Goal: Transaction & Acquisition: Purchase product/service

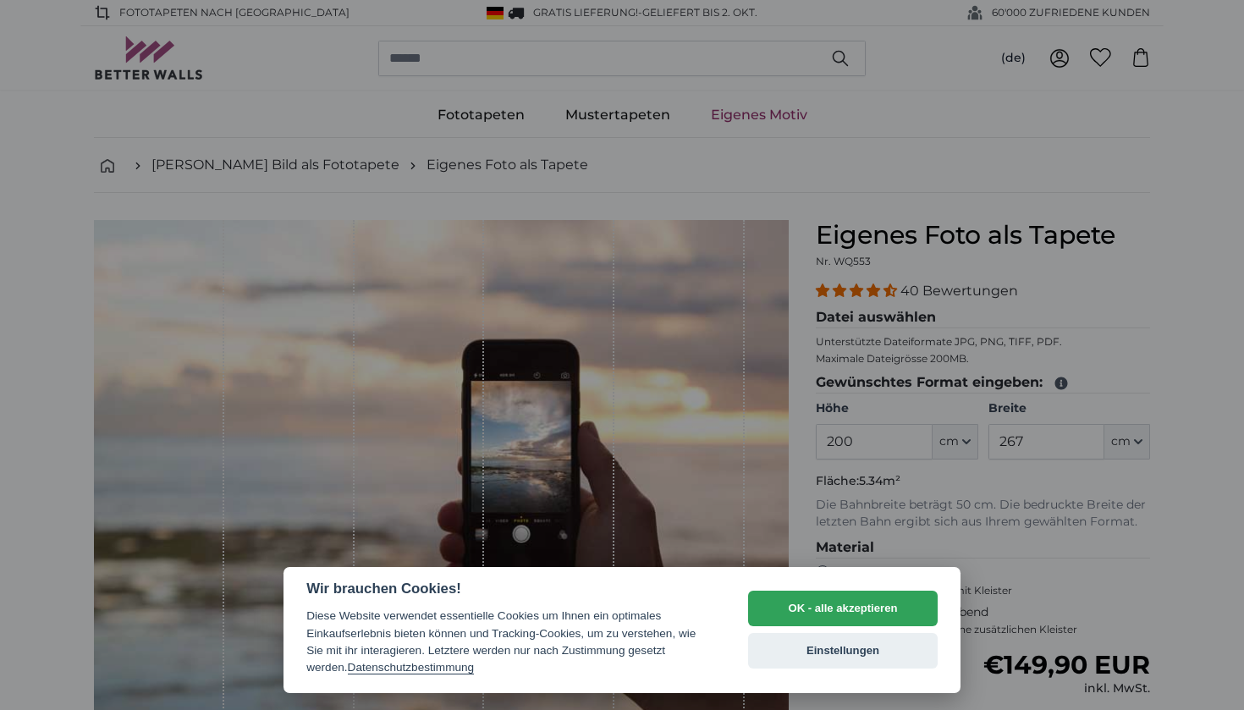
select select "**"
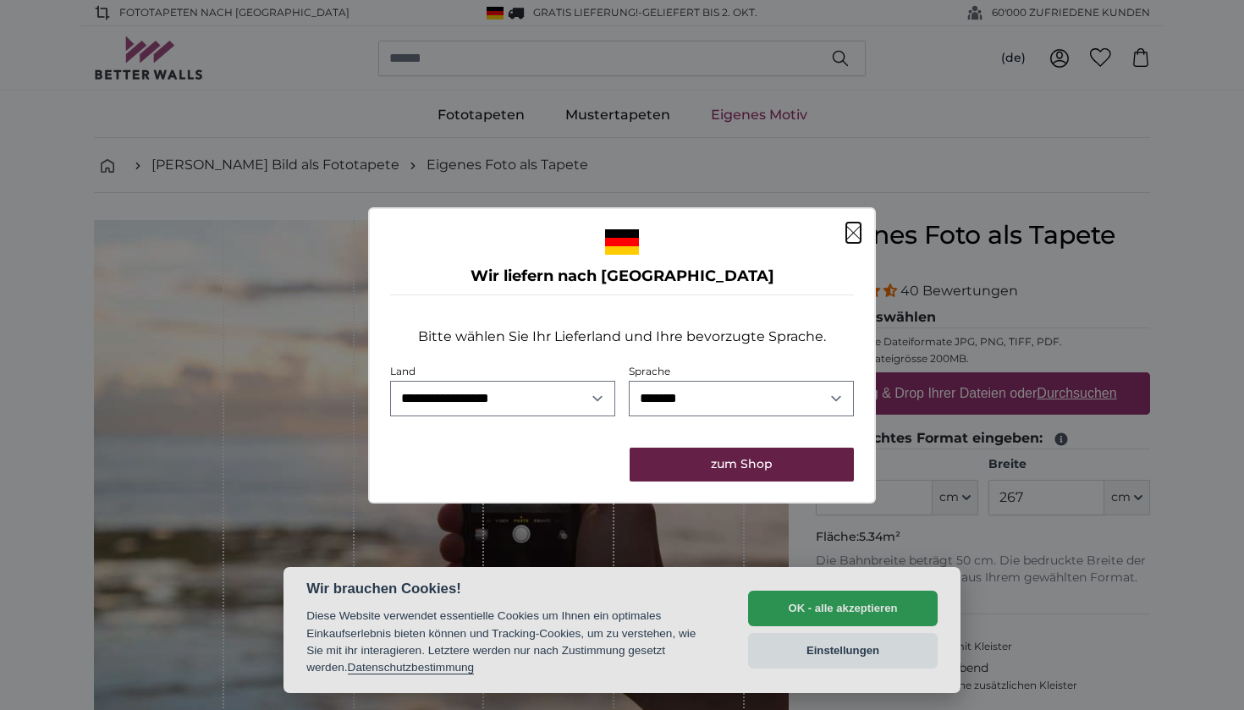
click at [698, 464] on button "zum Shop" at bounding box center [741, 464] width 224 height 34
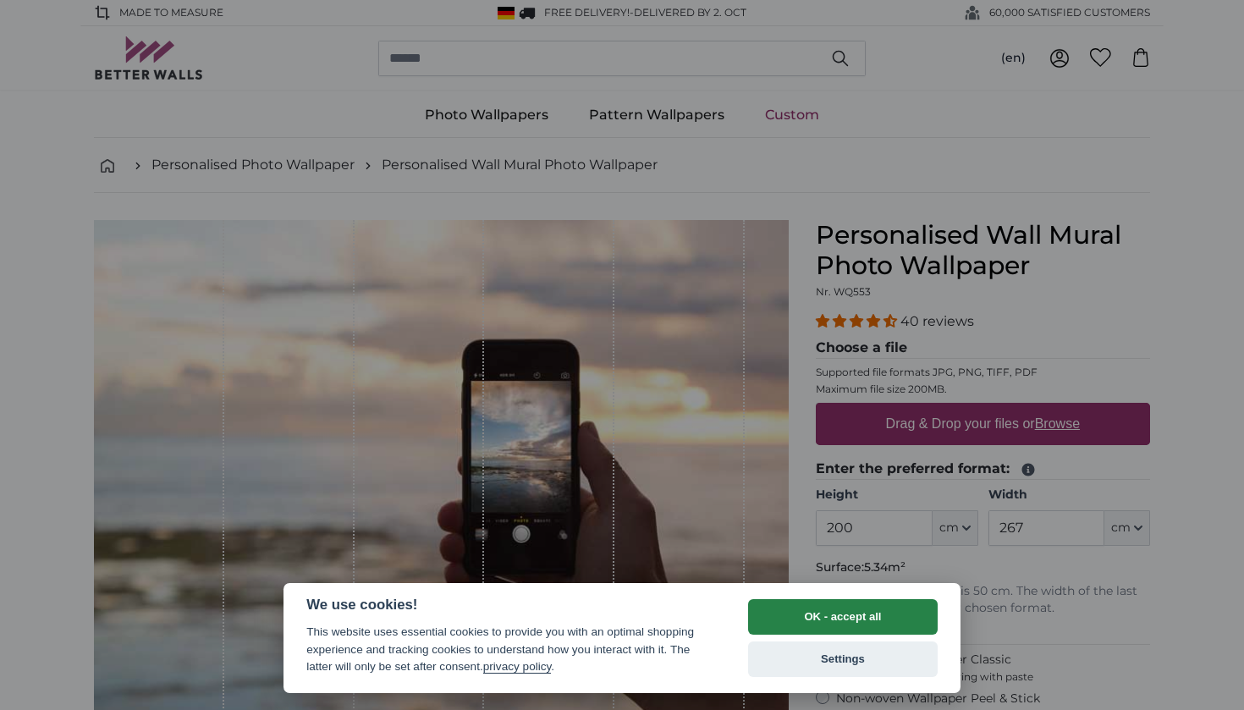
click at [790, 615] on button "OK - accept all" at bounding box center [842, 617] width 189 height 36
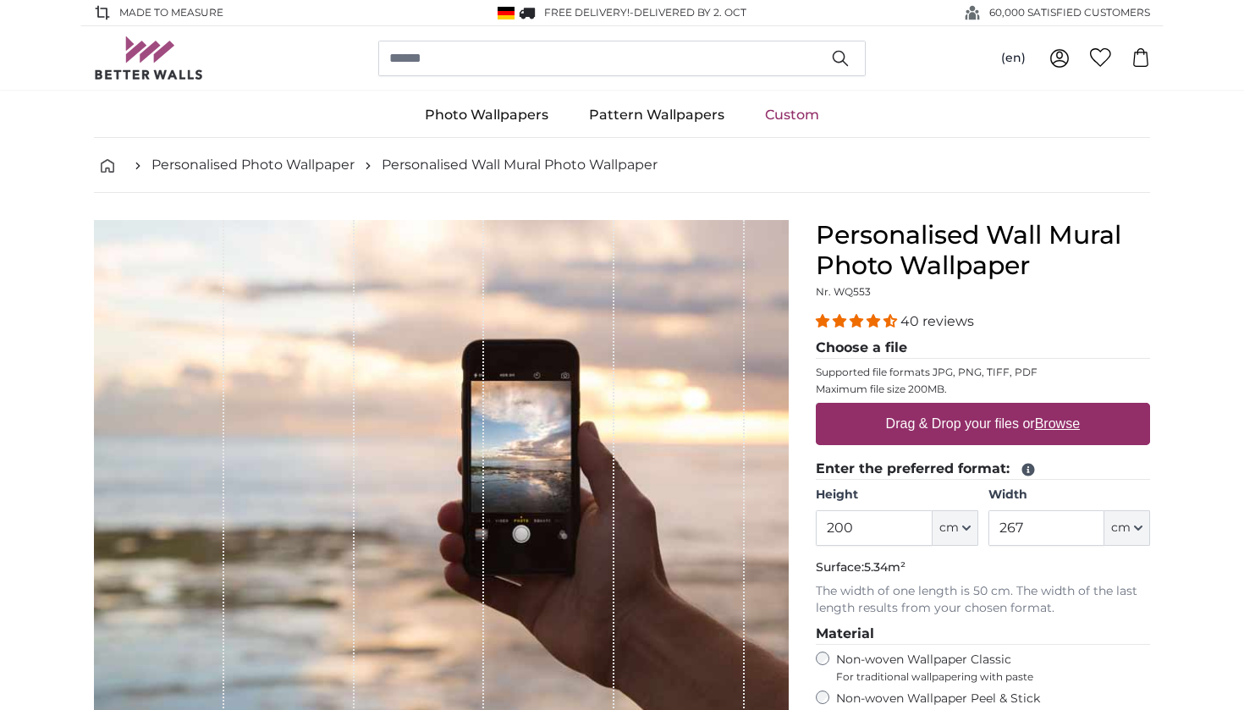
click at [1032, 424] on label "Drag & Drop your files or Browse" at bounding box center [982, 424] width 207 height 34
click at [1032, 408] on input "Drag & Drop your files or Browse" at bounding box center [982, 405] width 334 height 5
type input "**********"
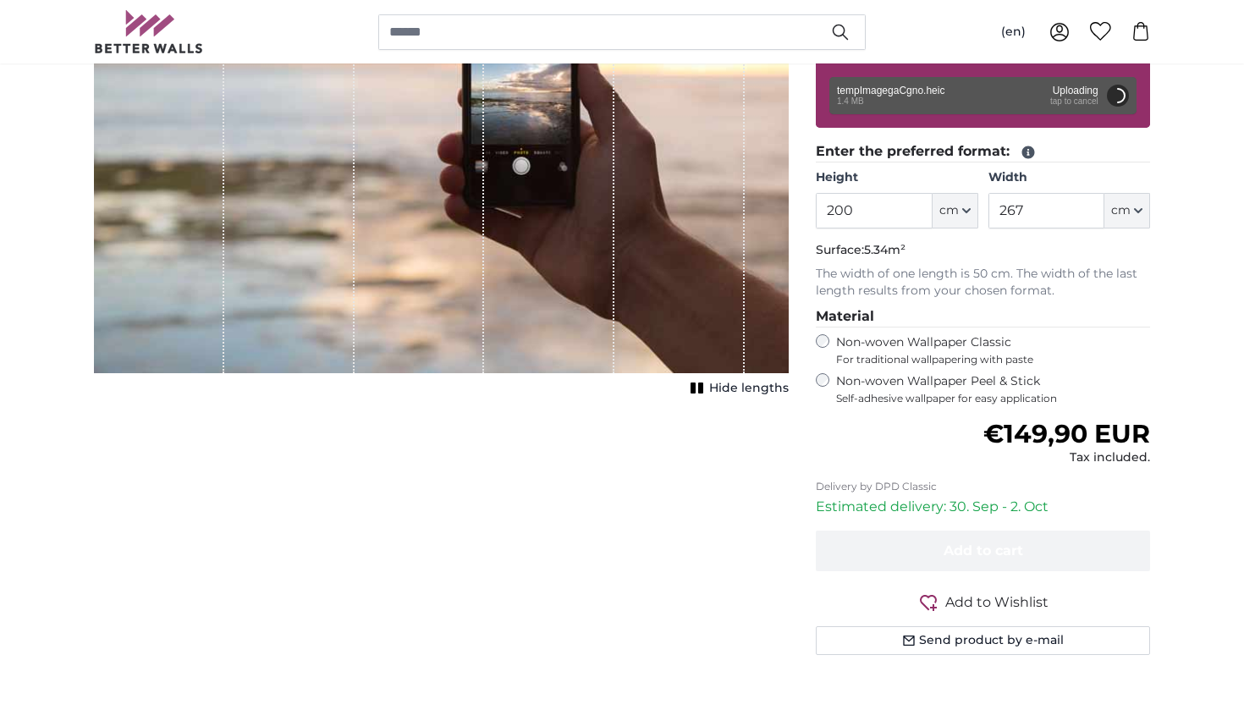
scroll to position [370, 0]
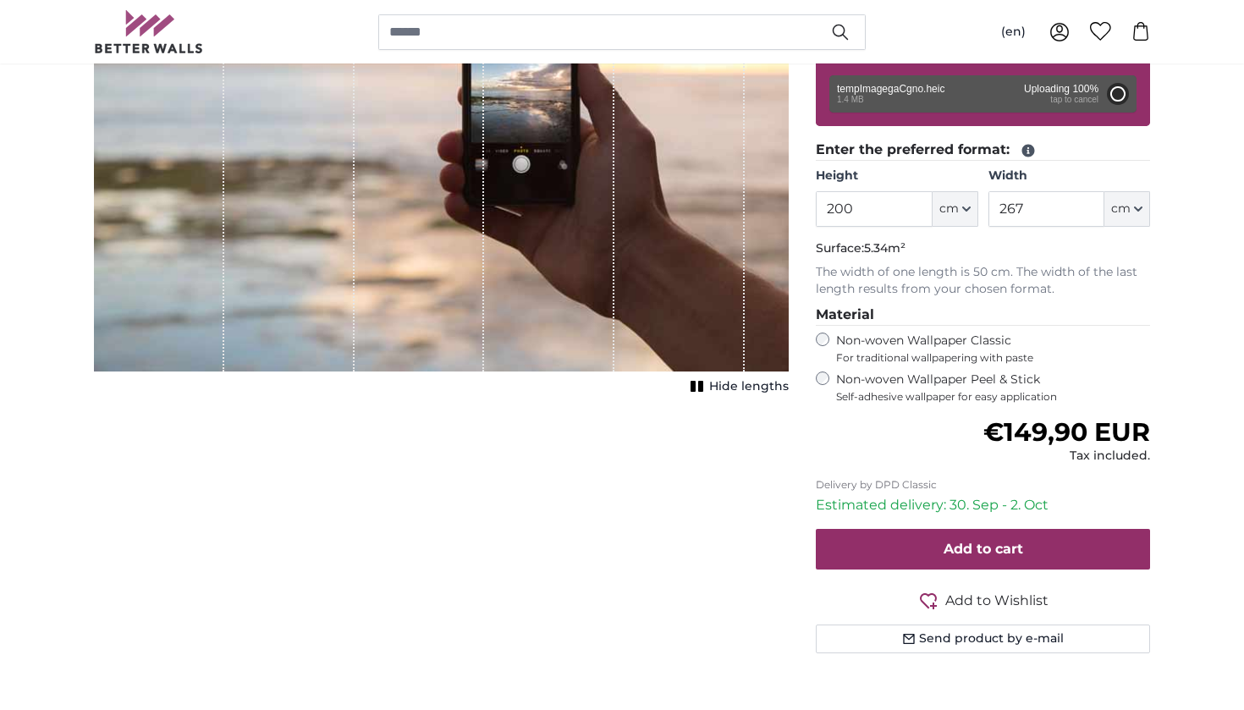
type input "134"
click at [826, 374] on fieldset "Material Non-woven Wallpaper Classic For traditional wallpapering with paste No…" at bounding box center [982, 354] width 334 height 99
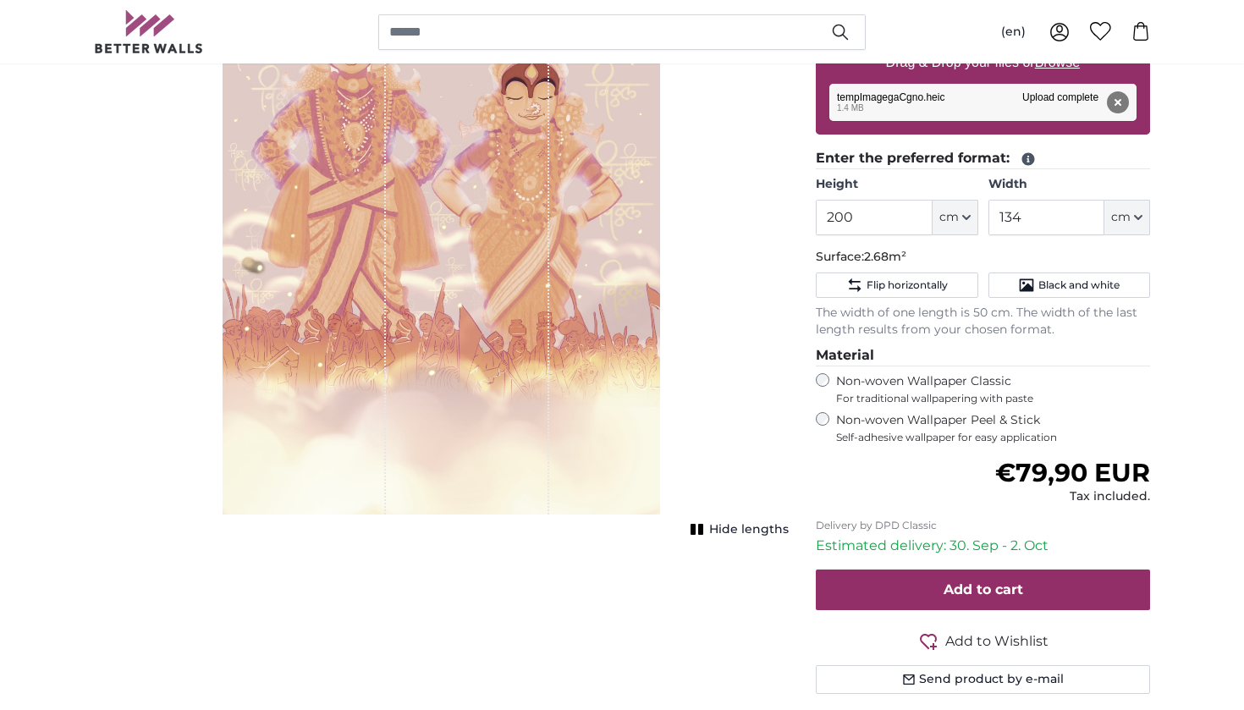
scroll to position [359, 0]
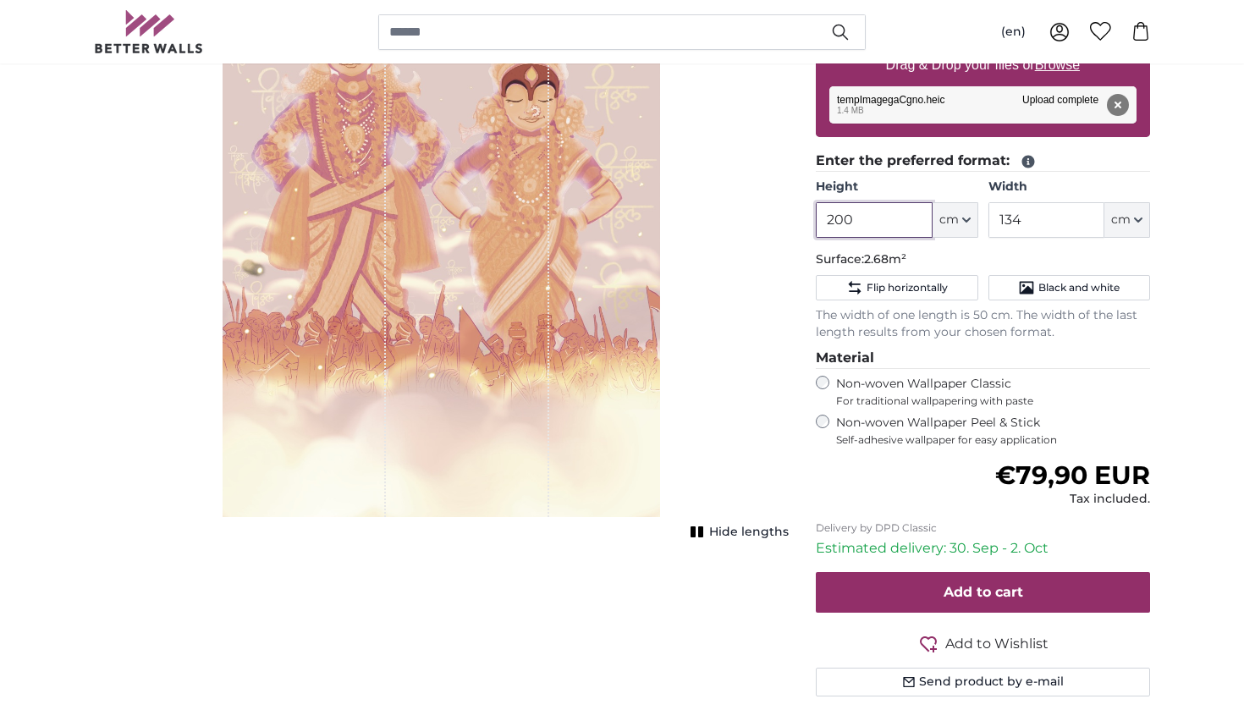
drag, startPoint x: 873, startPoint y: 221, endPoint x: 753, endPoint y: 221, distance: 120.1
click at [753, 221] on product-detail "Cancel Crop image Hide lengths Personalised Wall Mural Photo Wallpaper Nr. WQ55…" at bounding box center [621, 285] width 1083 height 903
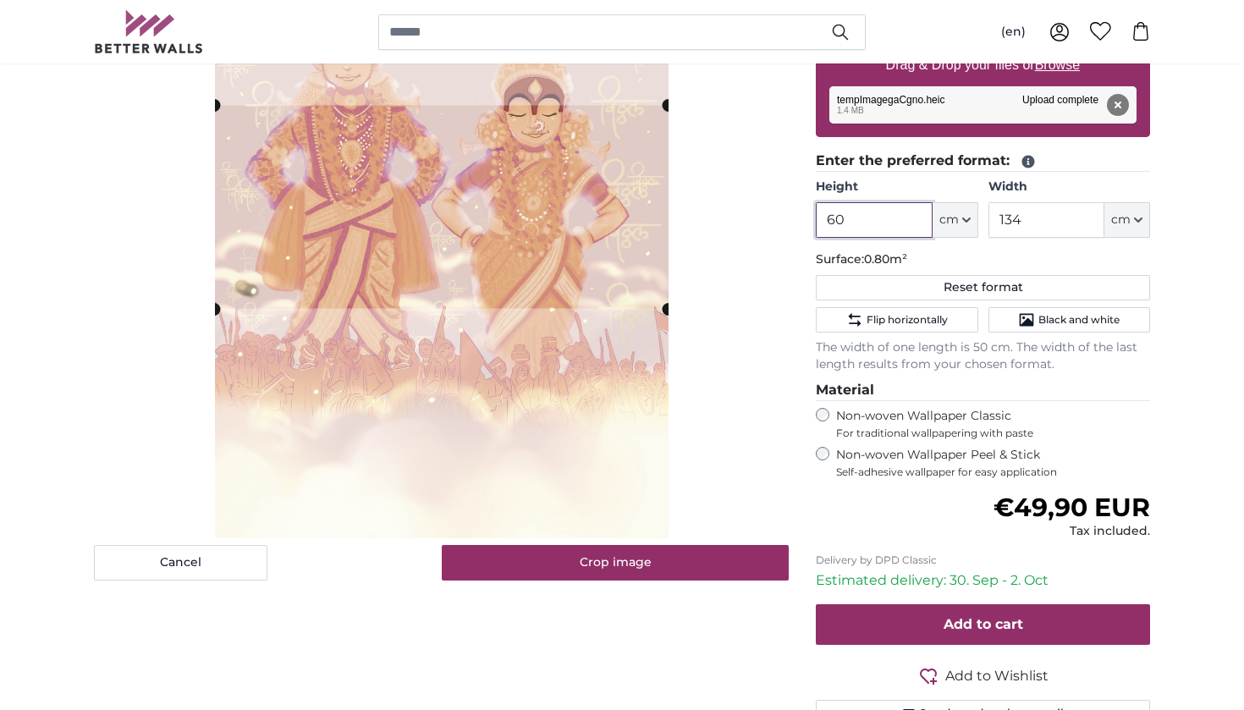
drag, startPoint x: 870, startPoint y: 220, endPoint x: 769, endPoint y: 220, distance: 101.5
click at [769, 220] on product-detail "Cancel Crop image Hide lengths Personalised Wall Mural Photo Wallpaper Nr. WQ55…" at bounding box center [621, 301] width 1083 height 935
type input "90"
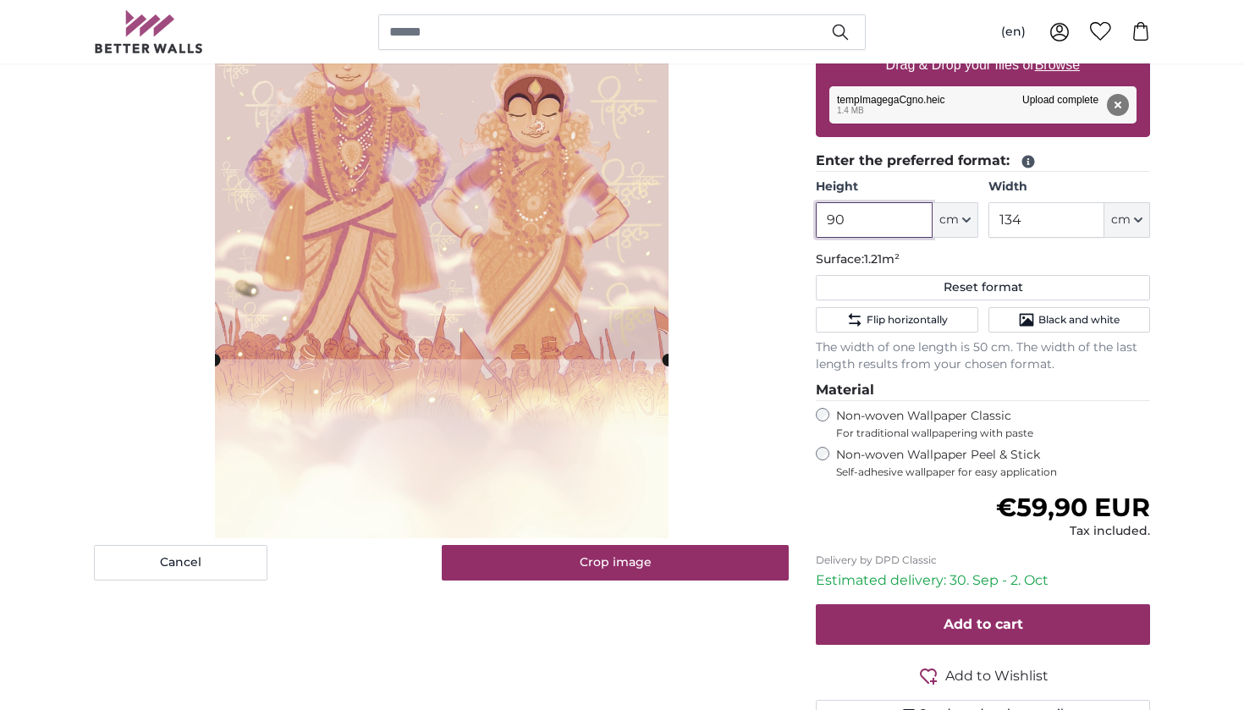
type input "90"
drag, startPoint x: 1053, startPoint y: 232, endPoint x: 954, endPoint y: 217, distance: 100.0
click at [953, 219] on div "Height 90 ft cm Centimeter (cm) Inches (inch) Feet (ft. in.) Width 134 ft cm Ce…" at bounding box center [982, 207] width 334 height 59
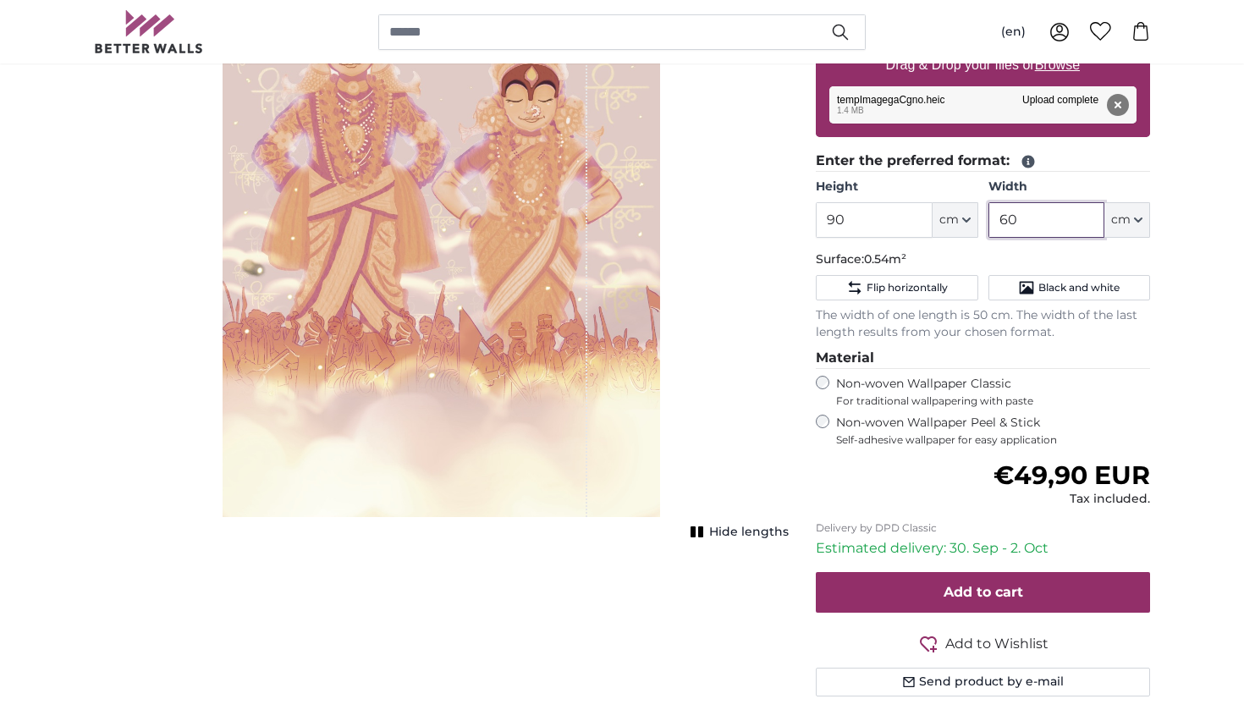
type input "60"
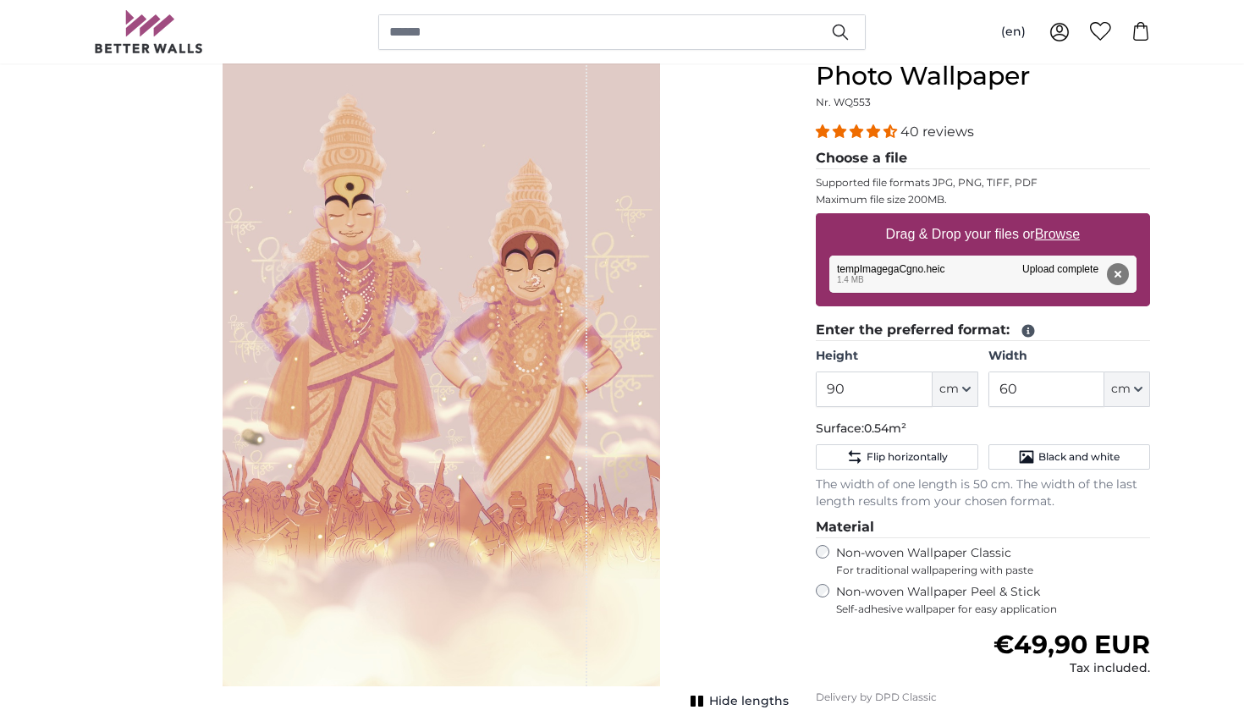
scroll to position [202, 0]
